Goal: Task Accomplishment & Management: Manage account settings

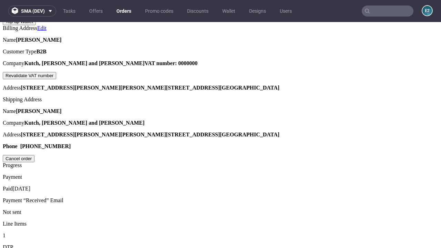
scroll to position [285, 0]
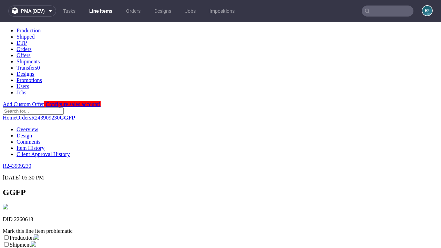
scroll to position [121, 0]
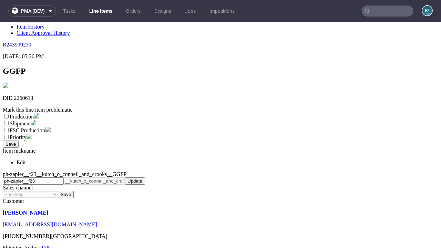
select select "dtp_ca_needed"
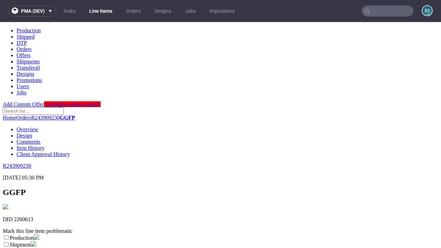
scroll to position [0, 0]
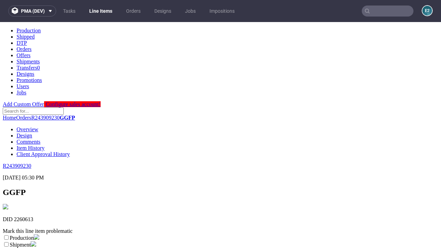
checkbox input "true"
